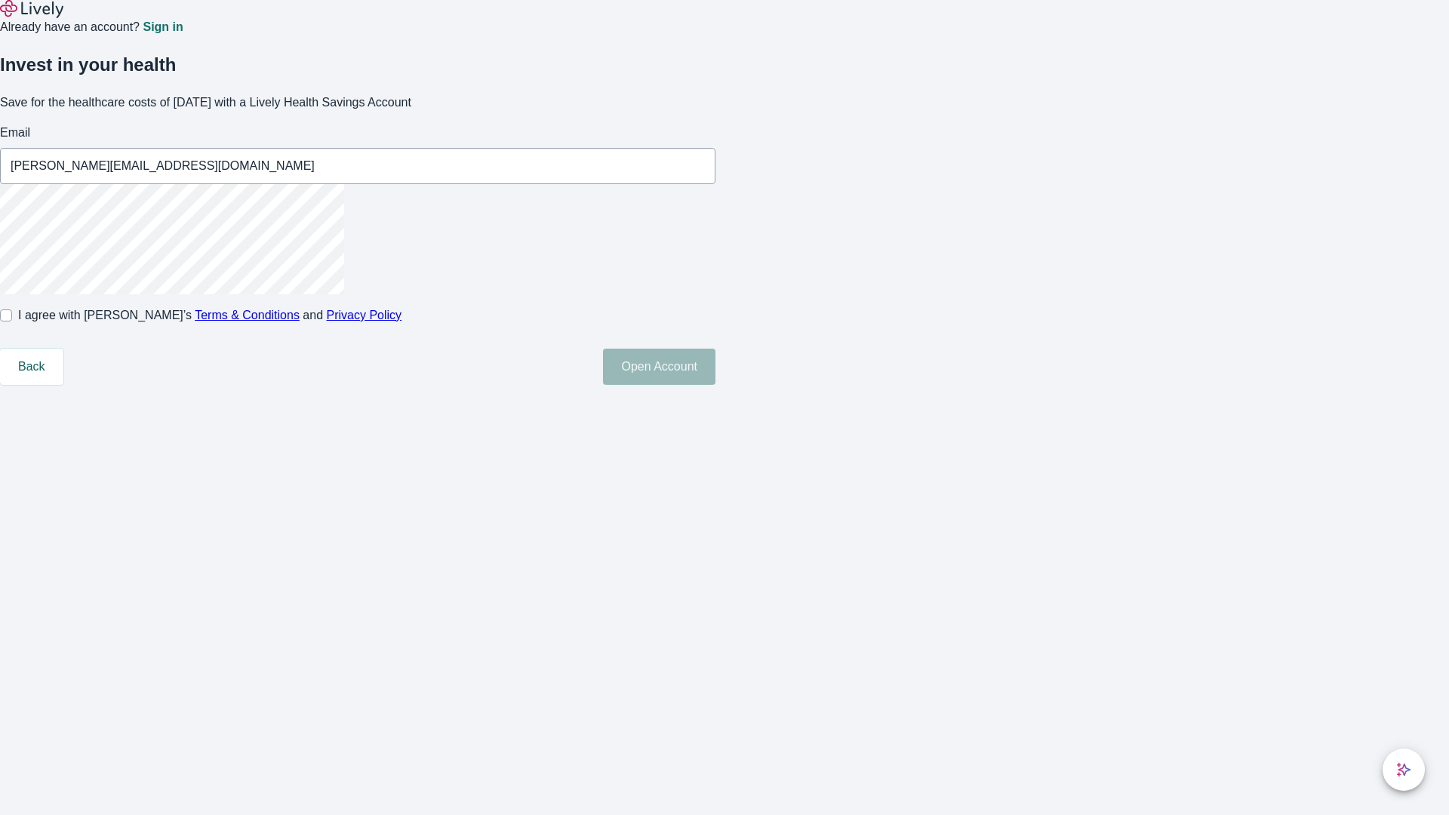
click at [12, 322] on input "I agree with Lively’s Terms & Conditions and Privacy Policy" at bounding box center [6, 315] width 12 height 12
checkbox input "true"
click at [716, 385] on button "Open Account" at bounding box center [659, 367] width 112 height 36
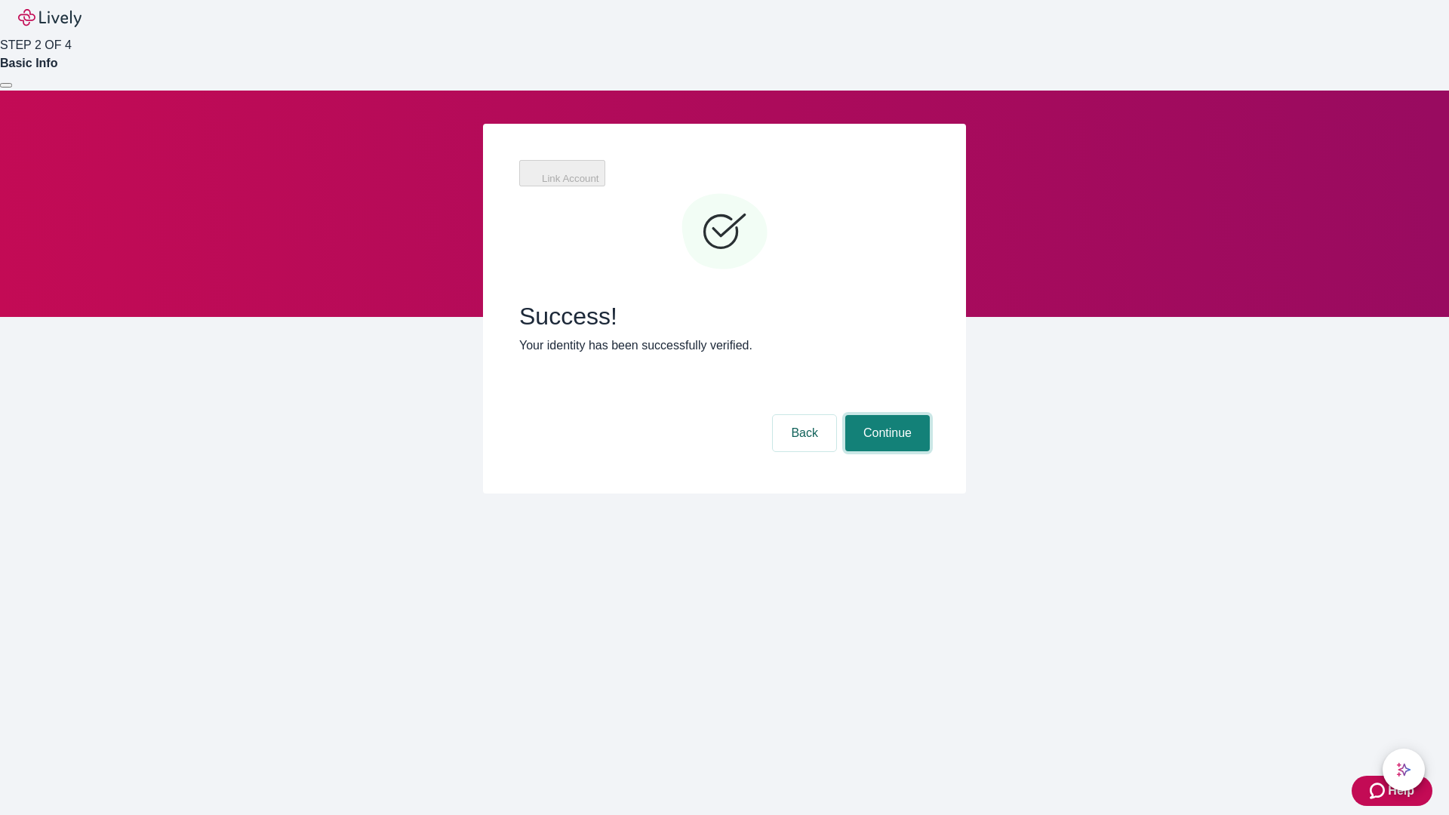
click at [885, 415] on button "Continue" at bounding box center [887, 433] width 85 height 36
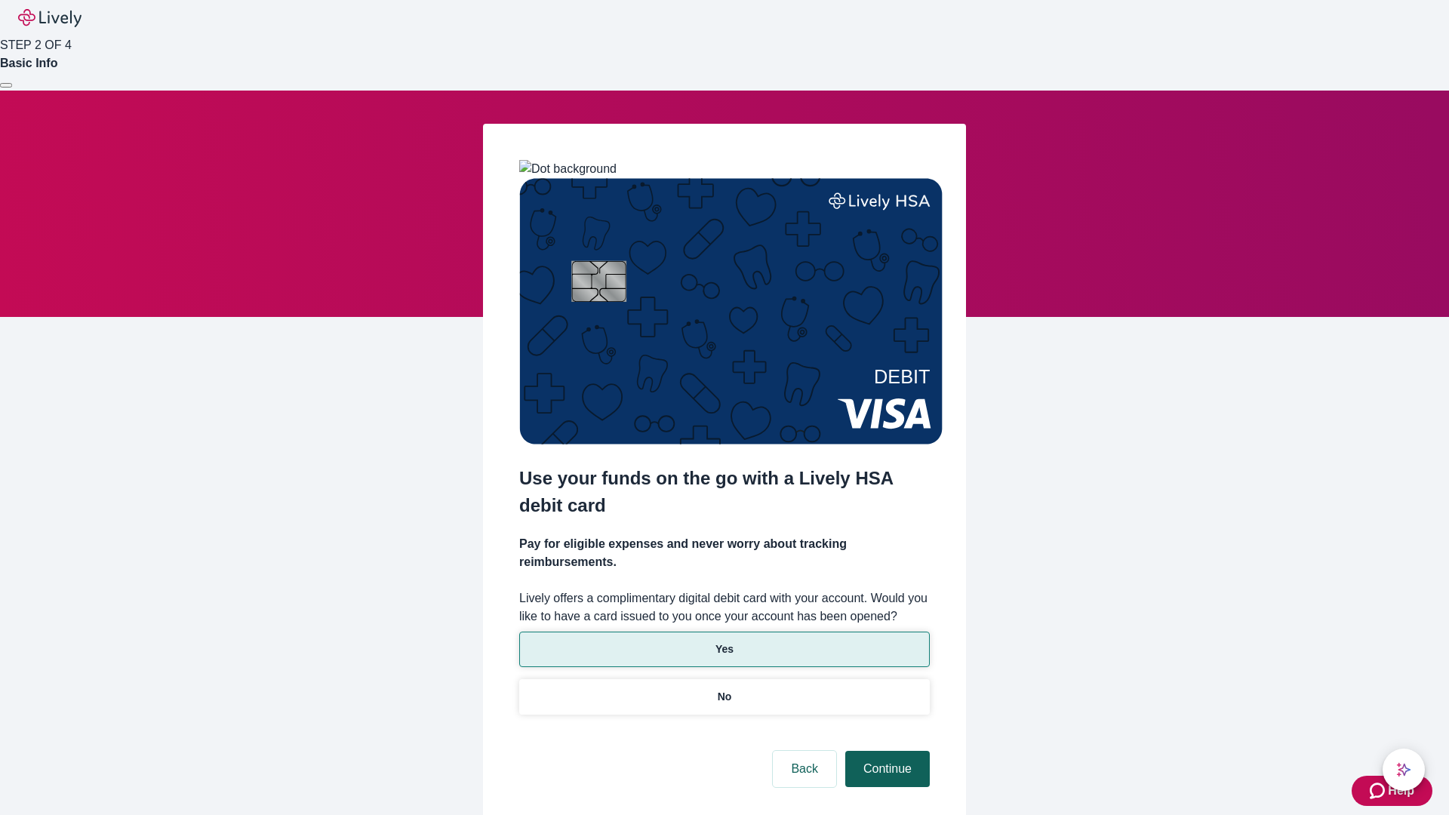
click at [724, 689] on p "No" at bounding box center [725, 697] width 14 height 16
click at [885, 751] on button "Continue" at bounding box center [887, 769] width 85 height 36
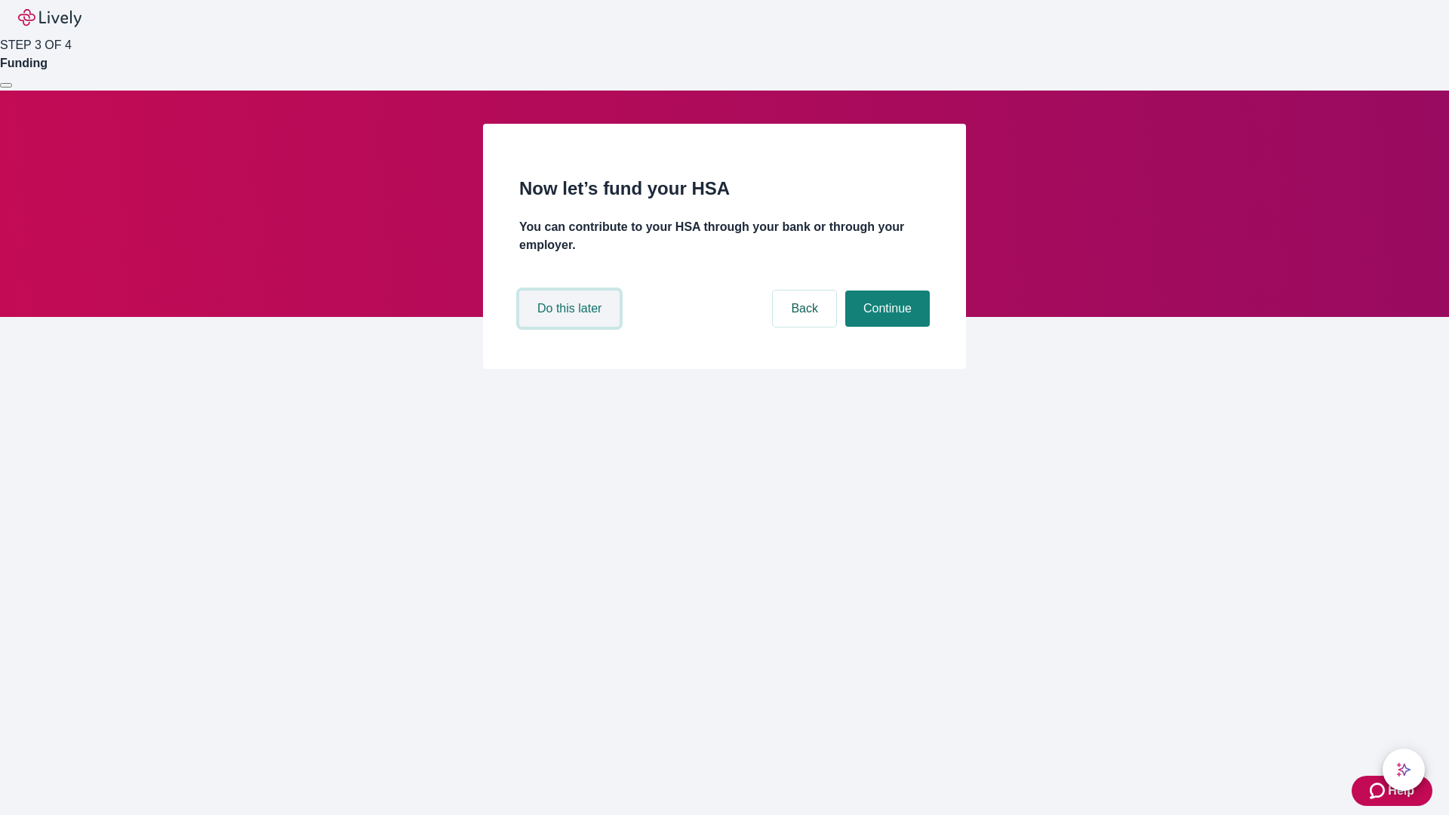
click at [571, 327] on button "Do this later" at bounding box center [569, 309] width 100 height 36
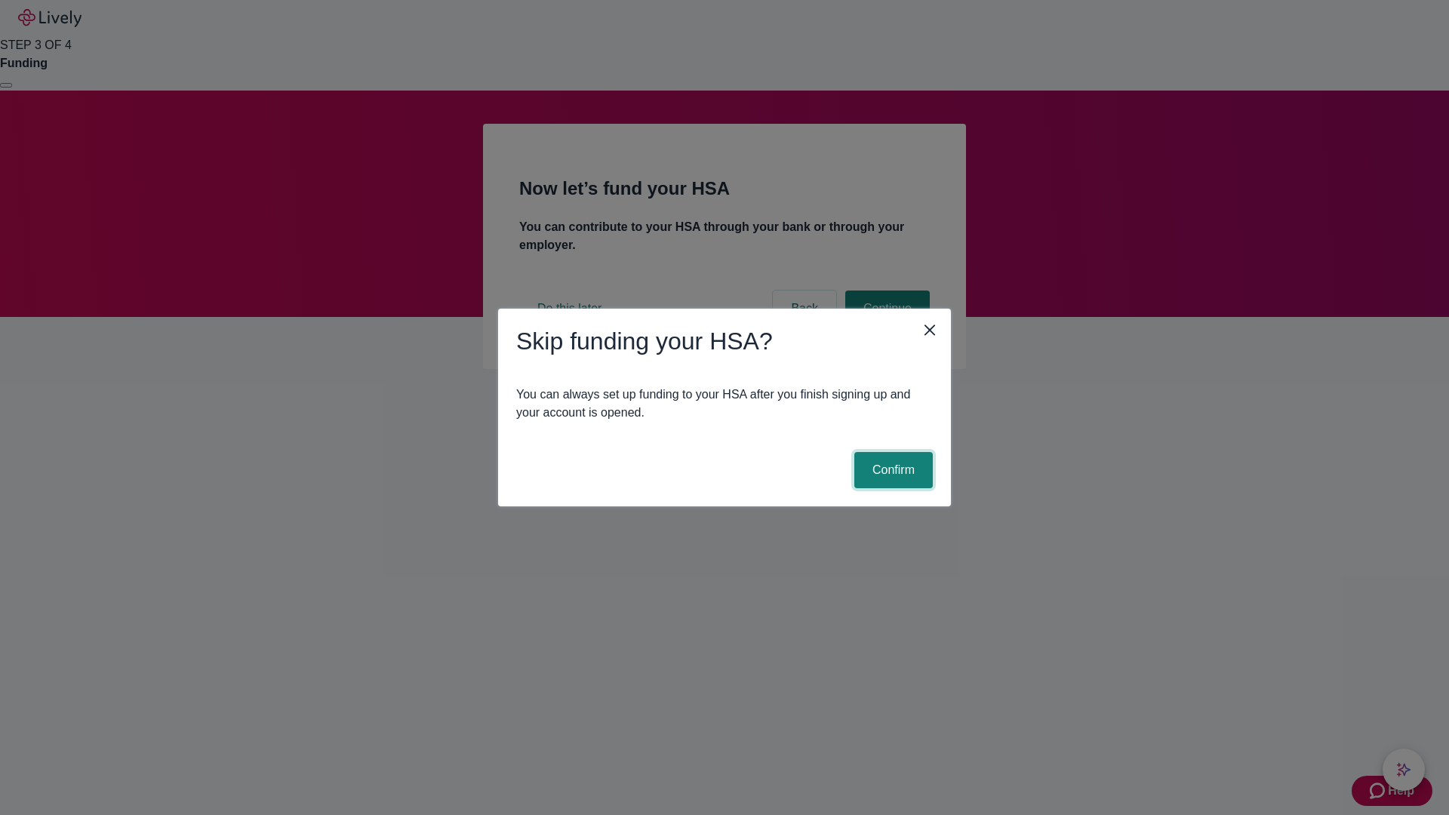
click at [891, 470] on button "Confirm" at bounding box center [893, 470] width 78 height 36
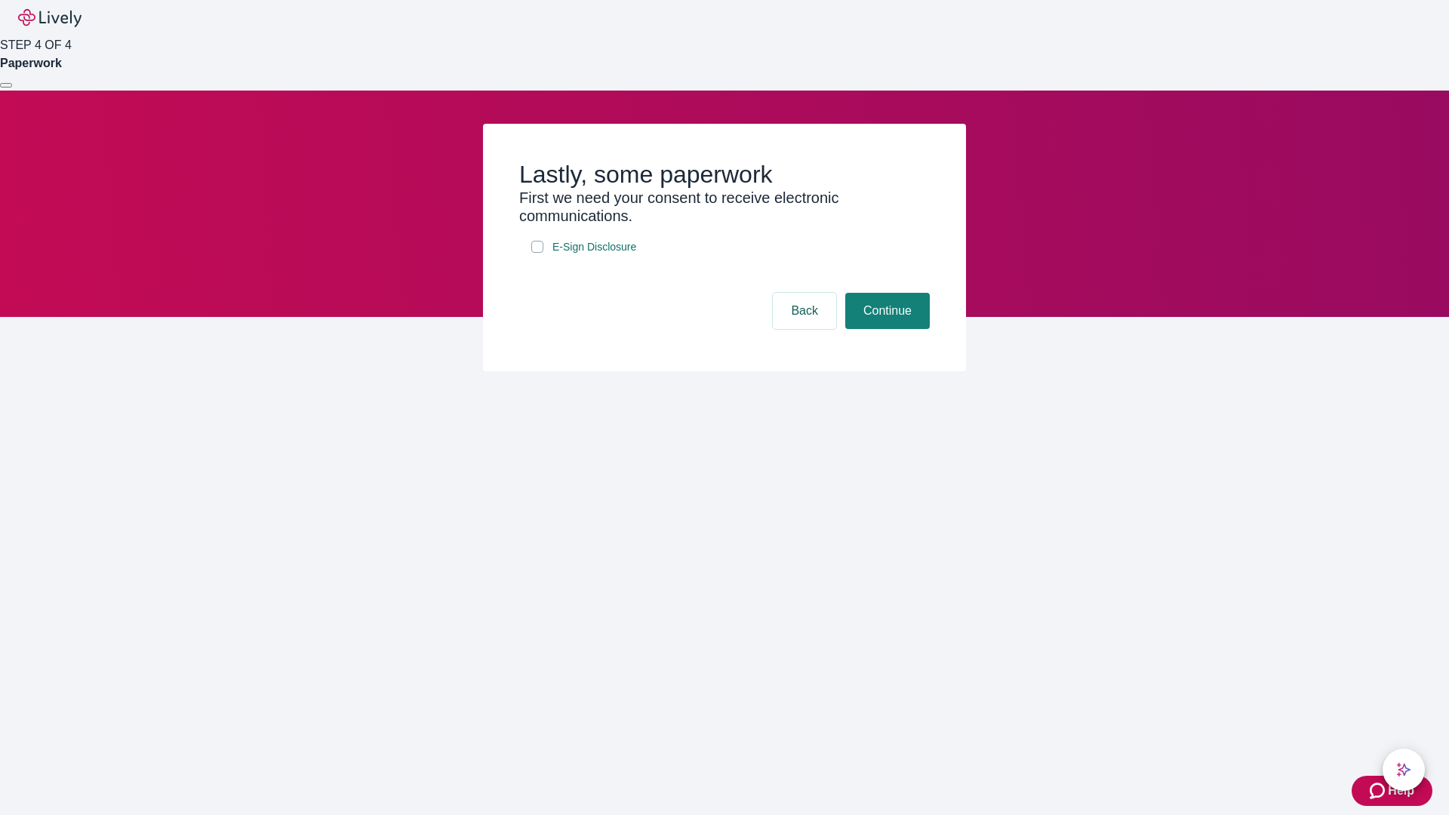
click at [537, 253] on input "E-Sign Disclosure" at bounding box center [537, 247] width 12 height 12
checkbox input "true"
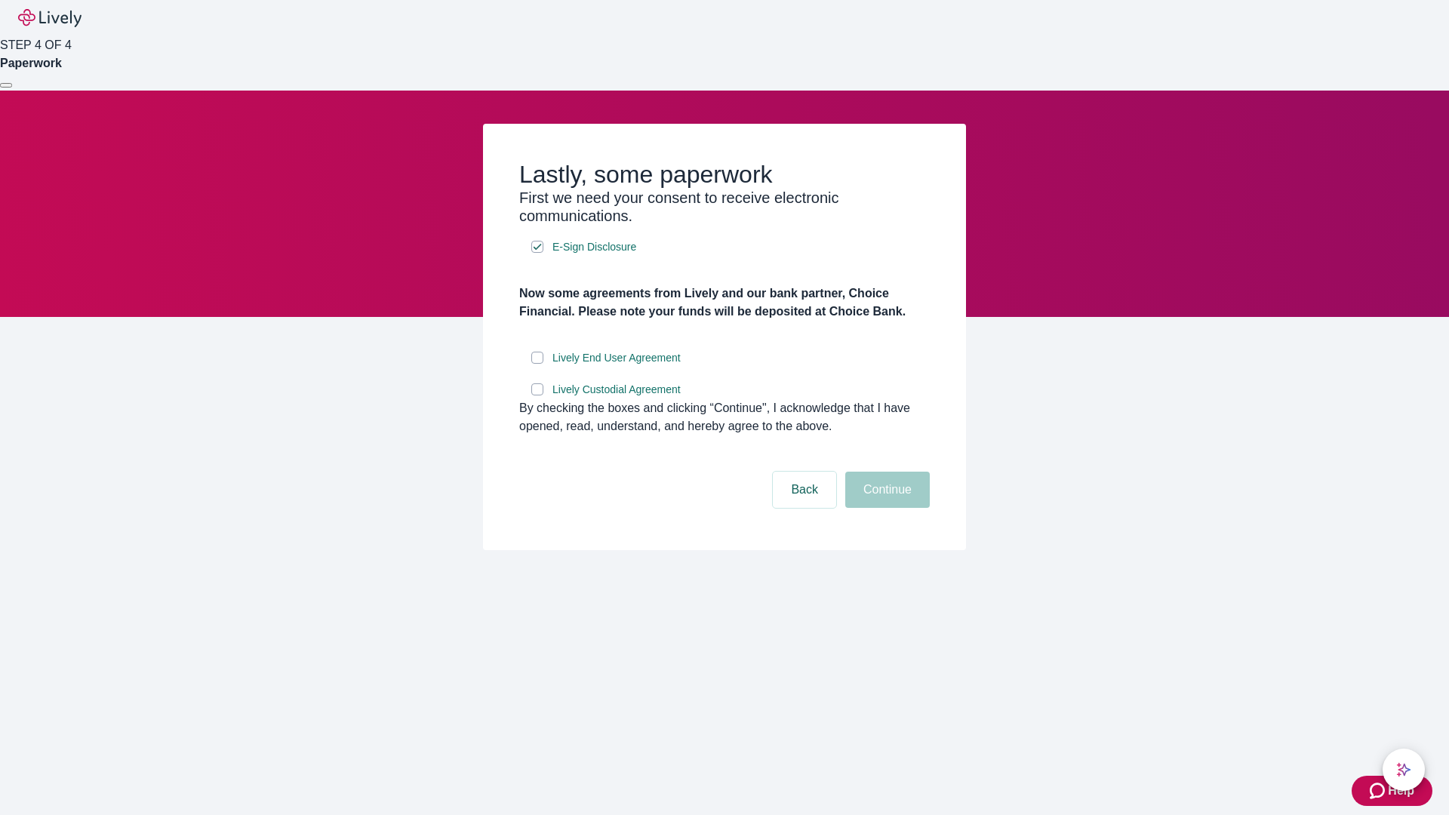
click at [537, 364] on input "Lively End User Agreement" at bounding box center [537, 358] width 12 height 12
checkbox input "true"
click at [537, 396] on input "Lively Custodial Agreement" at bounding box center [537, 389] width 12 height 12
checkbox input "true"
click at [885, 508] on button "Continue" at bounding box center [887, 490] width 85 height 36
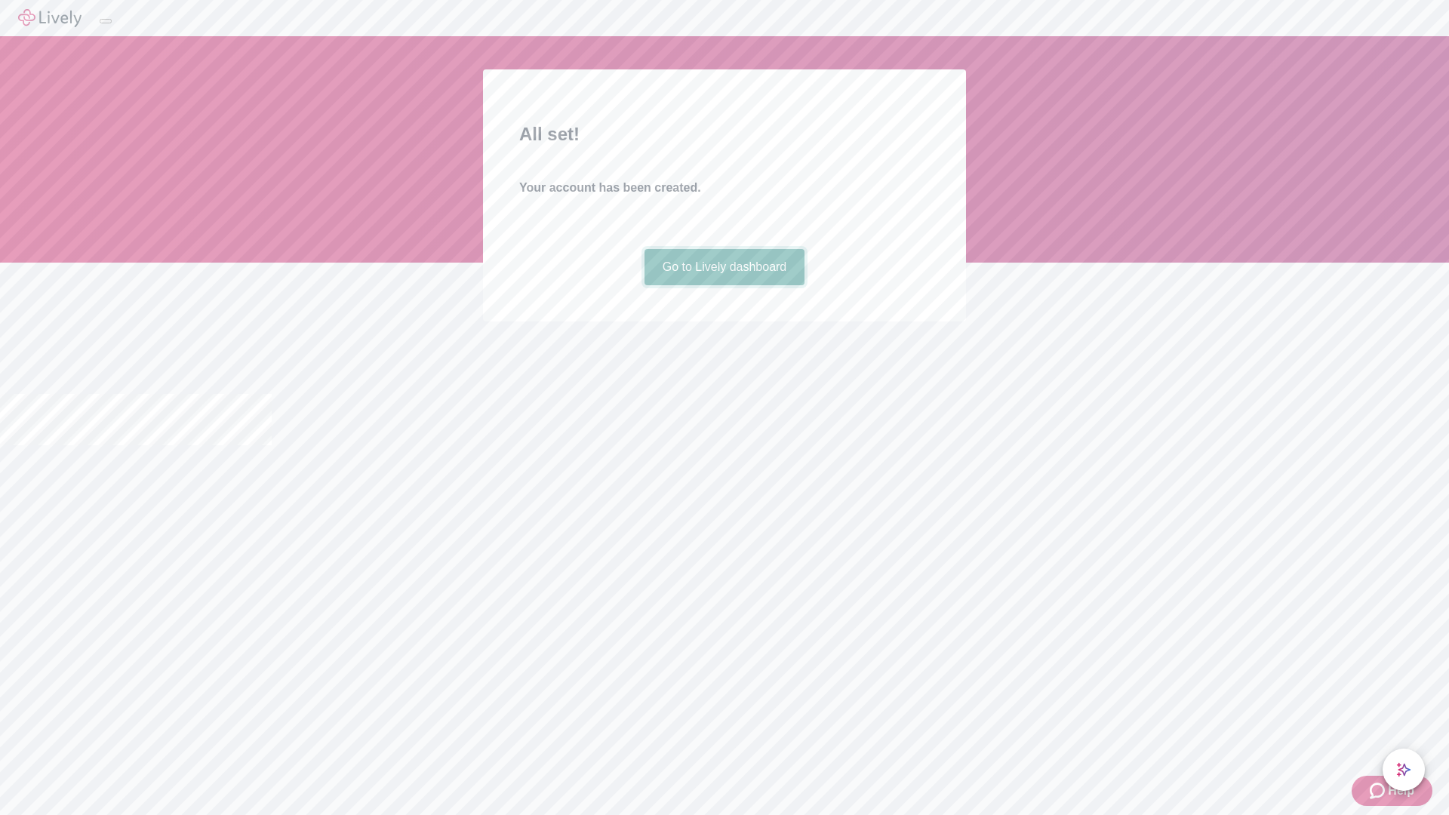
click at [724, 285] on link "Go to Lively dashboard" at bounding box center [725, 267] width 161 height 36
